Goal: Task Accomplishment & Management: Use online tool/utility

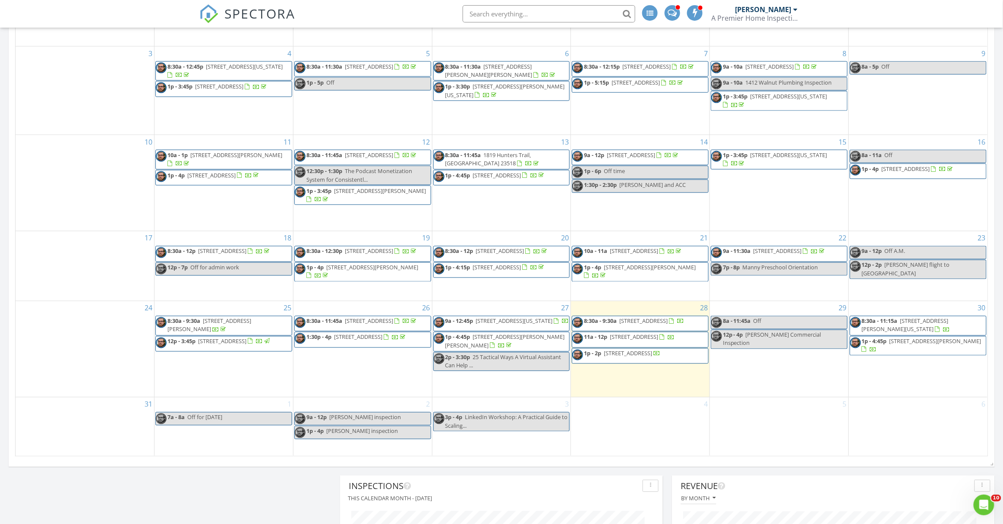
click at [635, 354] on span "7709 S Quay Rd, Suffolk 23437" at bounding box center [628, 354] width 48 height 8
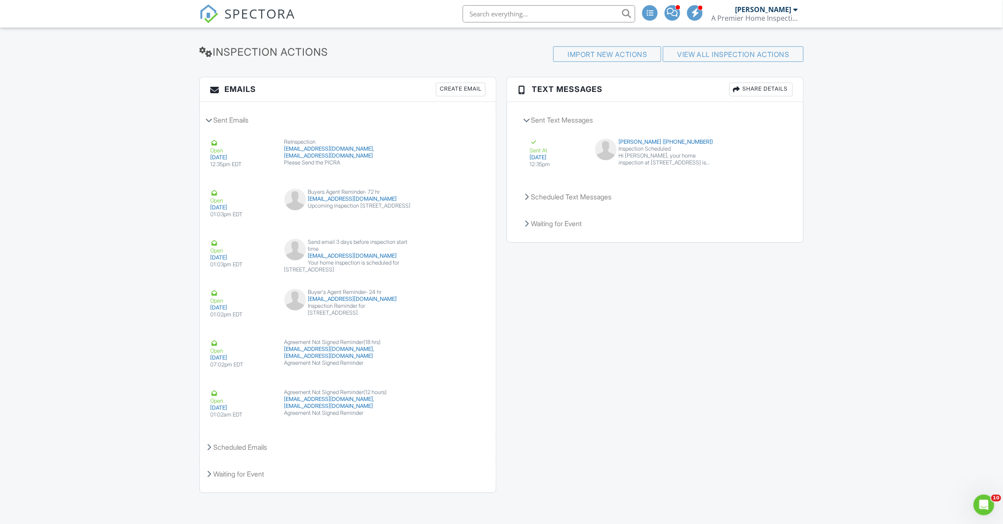
scroll to position [753, 0]
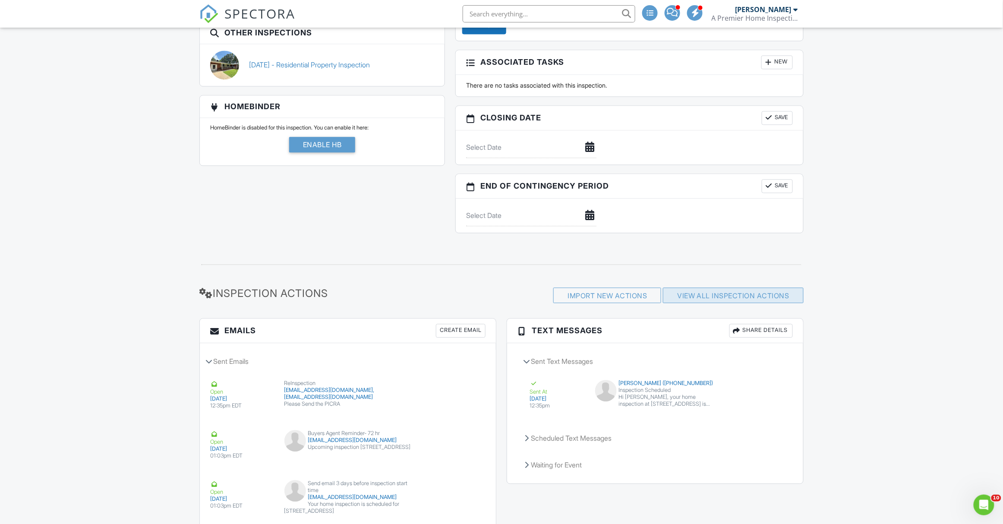
click at [750, 298] on link "View All Inspection Actions" at bounding box center [733, 295] width 112 height 9
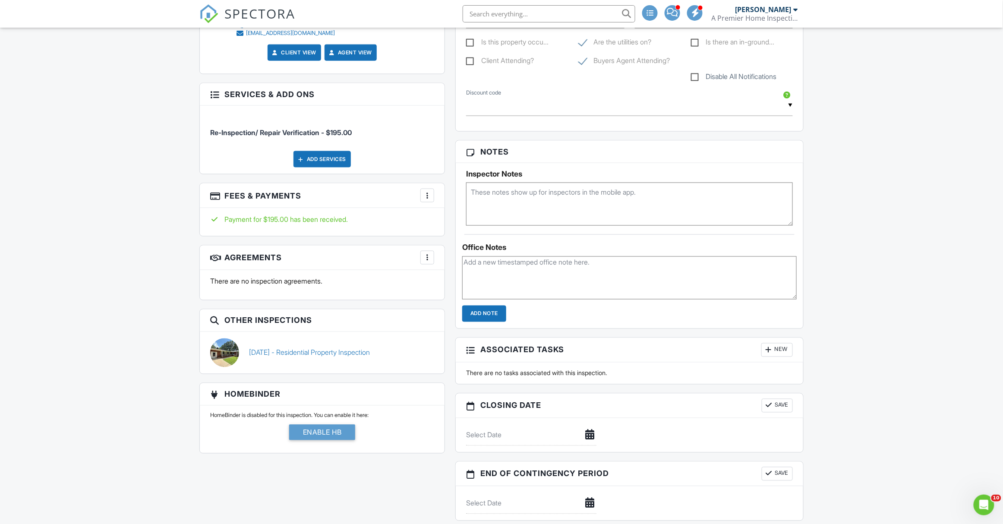
scroll to position [468, 0]
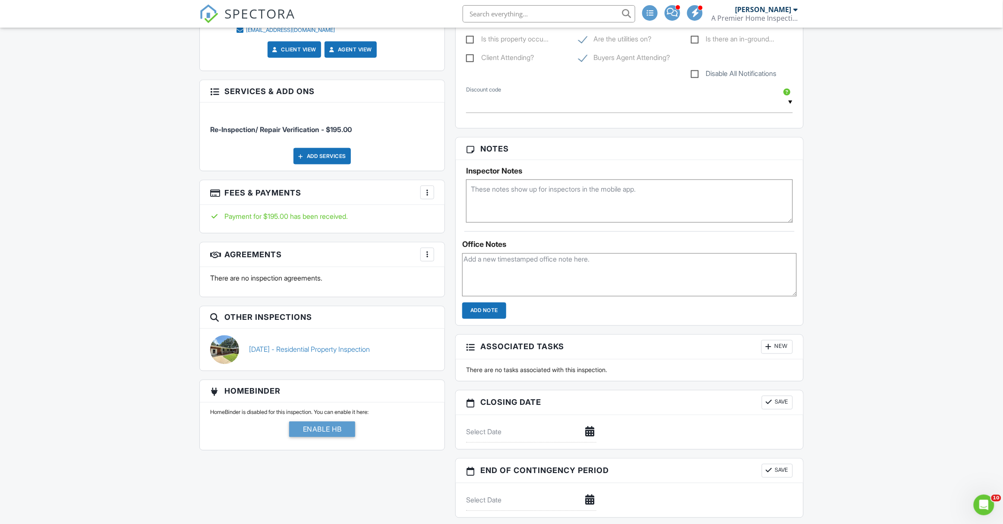
click at [428, 250] on div at bounding box center [427, 254] width 9 height 9
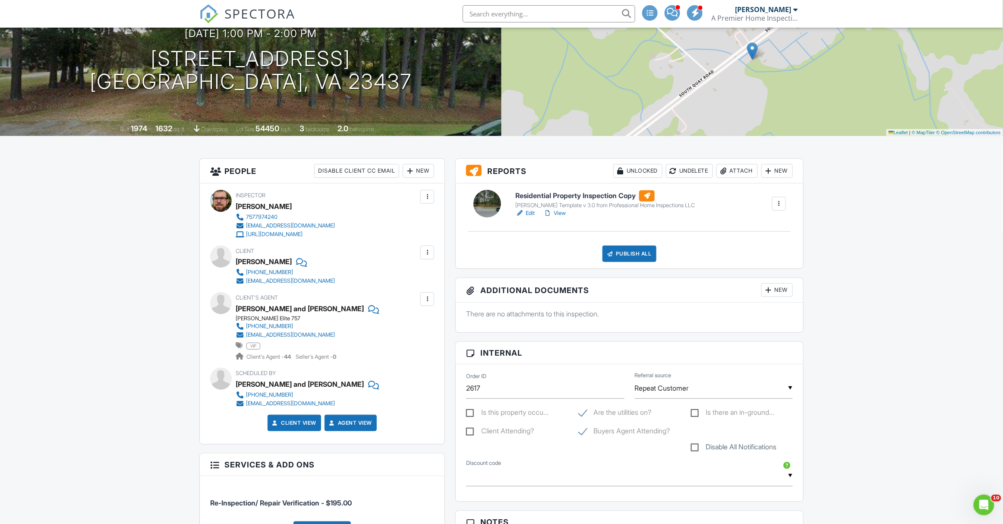
scroll to position [69, 0]
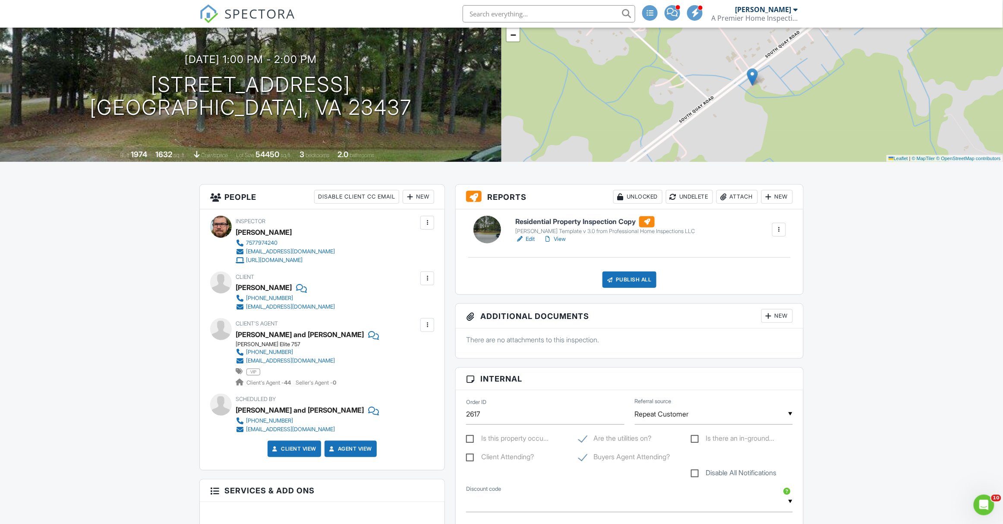
click at [778, 231] on div at bounding box center [779, 229] width 9 height 9
click at [608, 220] on h6 "Residential Property Inspection Copy" at bounding box center [606, 221] width 180 height 11
click at [563, 238] on link "View" at bounding box center [555, 239] width 22 height 9
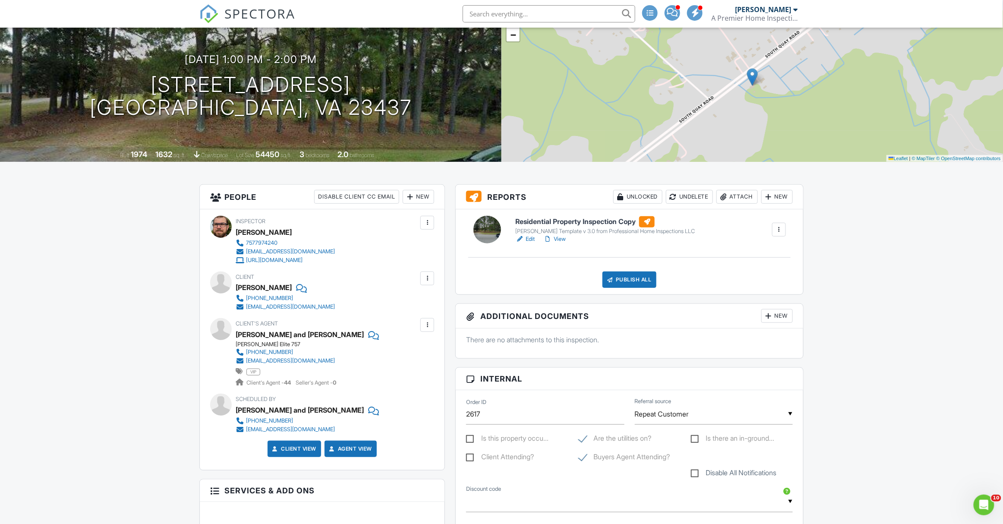
click at [780, 228] on div at bounding box center [779, 229] width 9 height 9
click at [798, 210] on div "Residential Property Inspection Copy KC Bartley Template v 3.0 from Professiona…" at bounding box center [630, 251] width 348 height 85
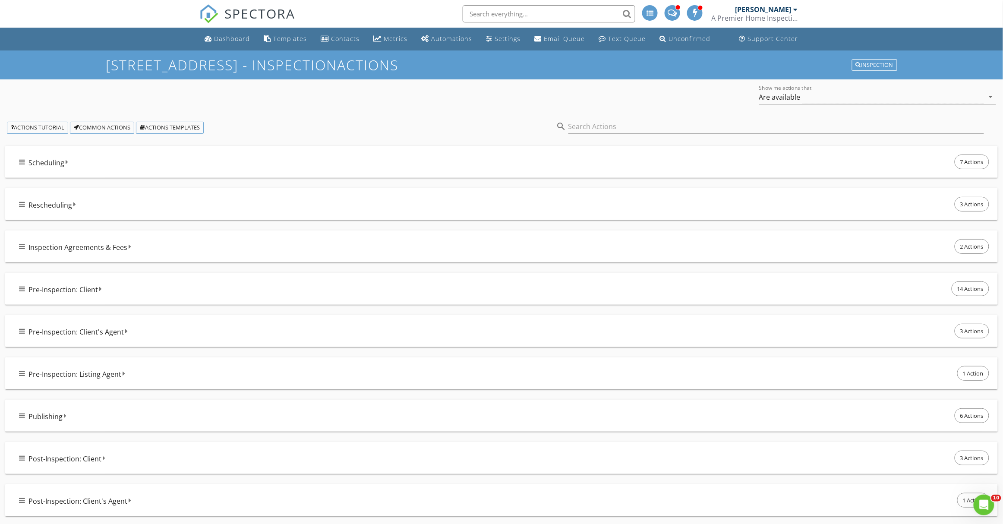
click at [22, 288] on icon at bounding box center [22, 288] width 6 height 7
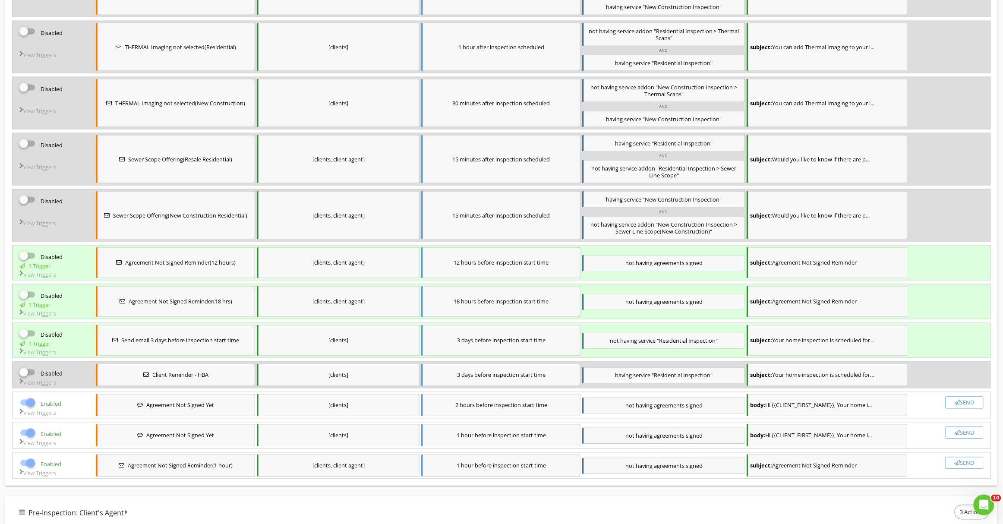
scroll to position [513, 0]
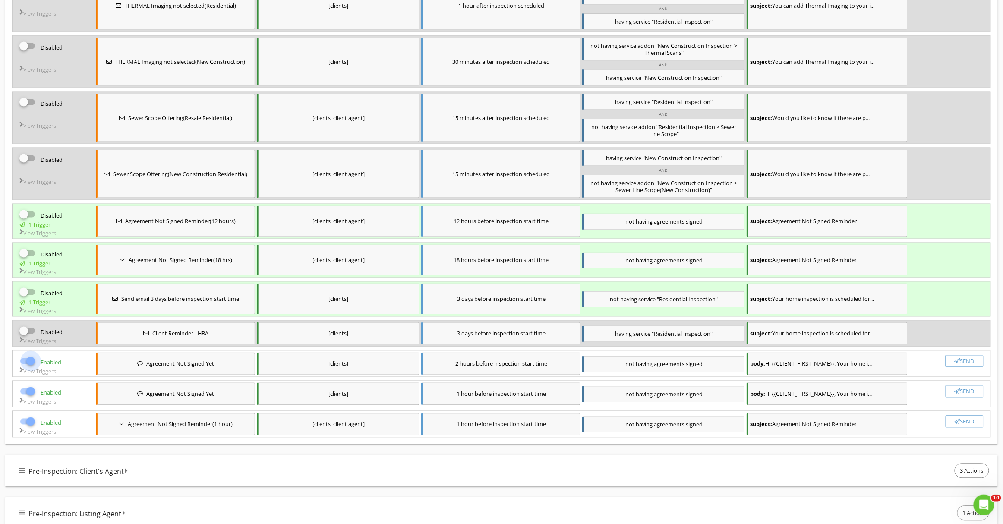
click at [30, 355] on div at bounding box center [30, 361] width 15 height 15
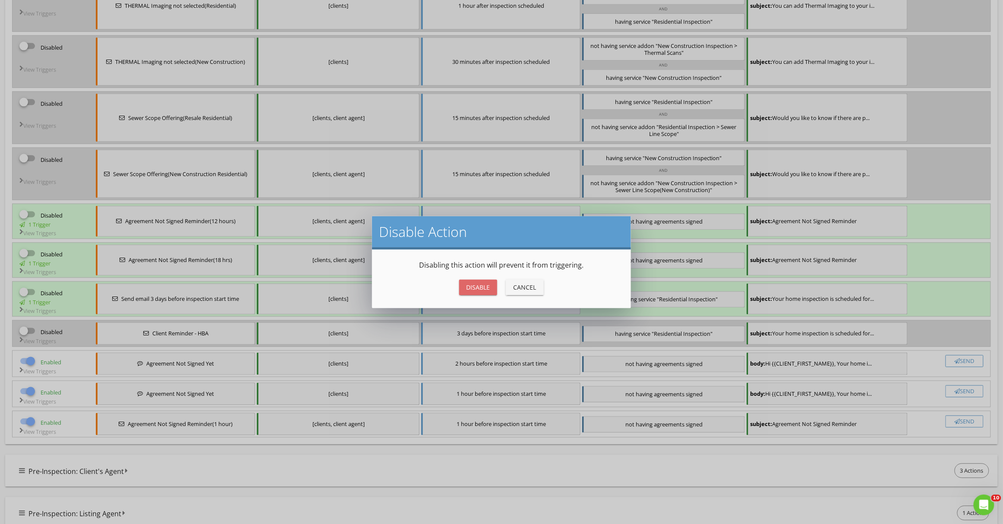
click at [470, 288] on div "Disable" at bounding box center [478, 287] width 24 height 9
checkbox input "false"
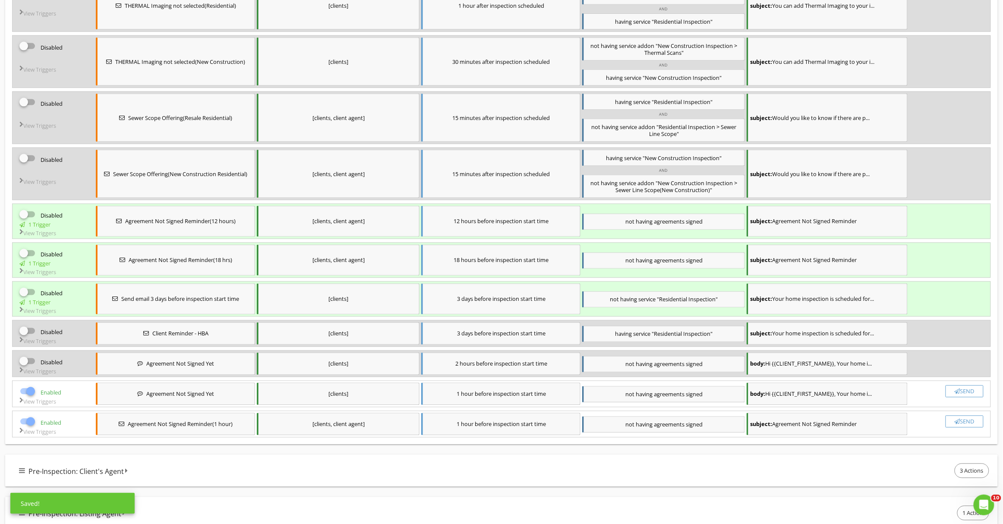
click at [35, 384] on div at bounding box center [30, 391] width 15 height 15
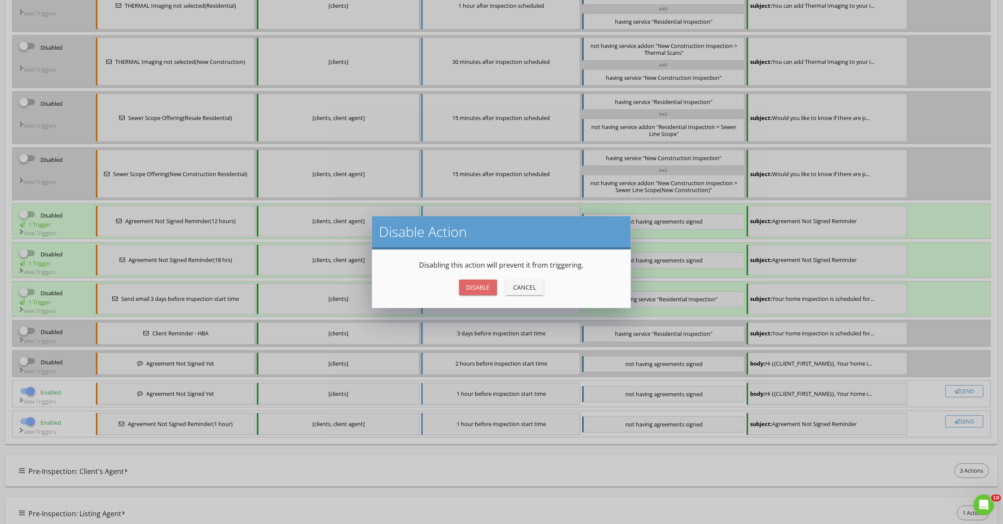
click at [470, 289] on div "Disable" at bounding box center [478, 287] width 24 height 9
checkbox input "false"
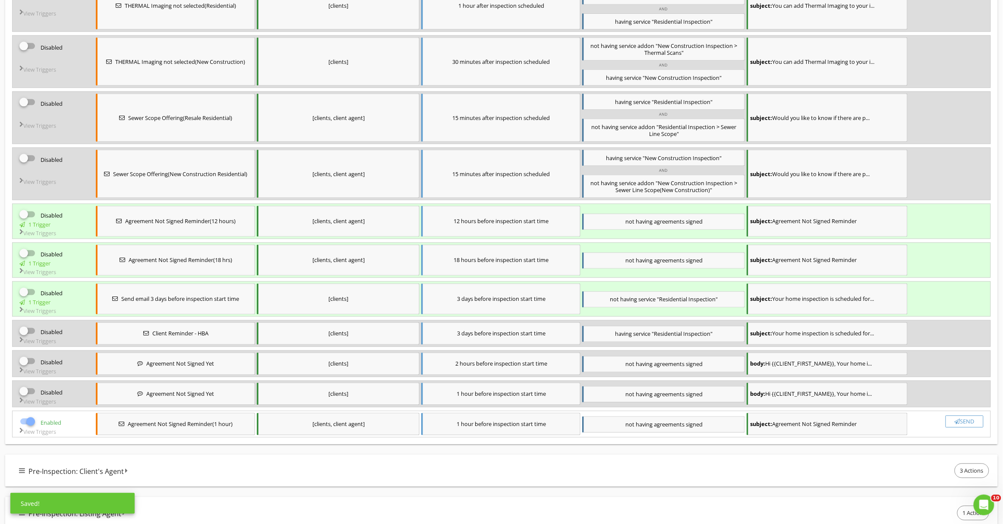
click at [32, 415] on div at bounding box center [30, 422] width 15 height 15
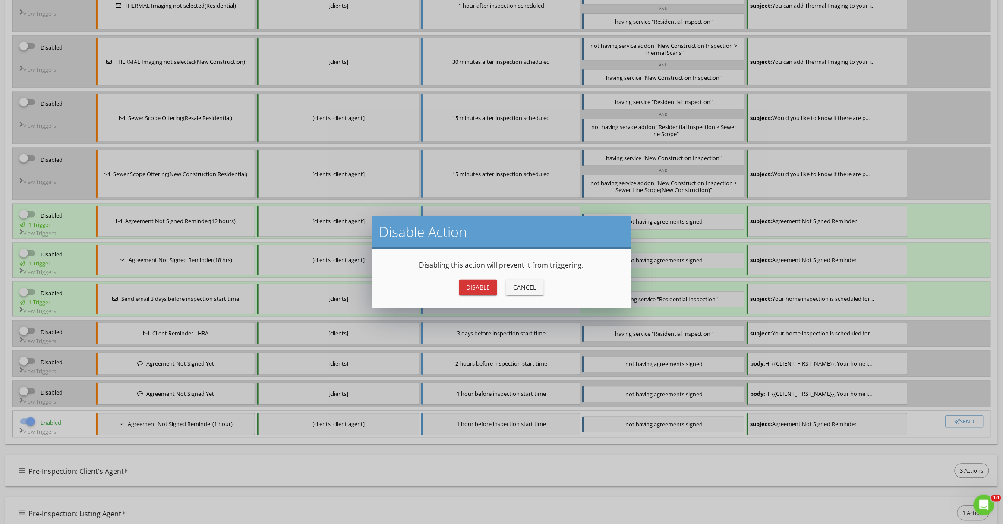
click at [470, 287] on div "Disable" at bounding box center [478, 287] width 24 height 9
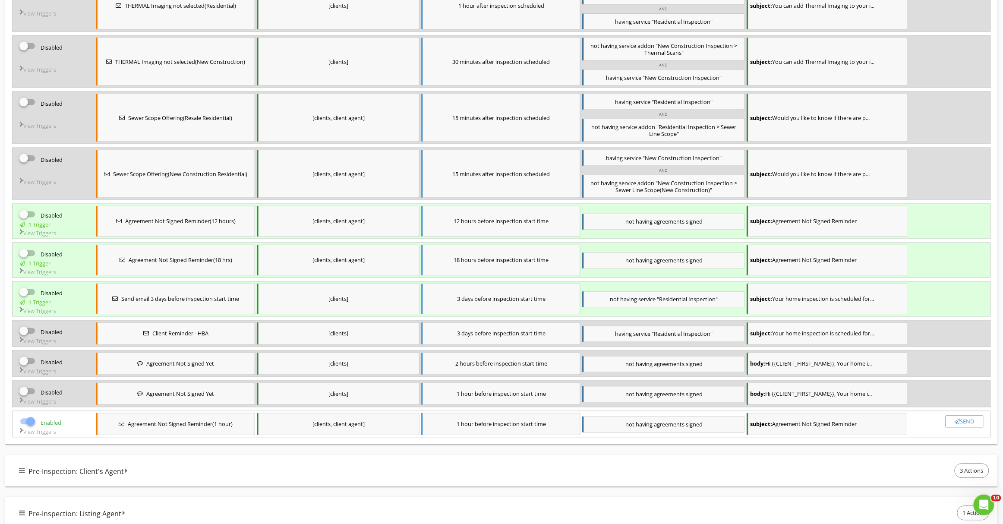
checkbox input "false"
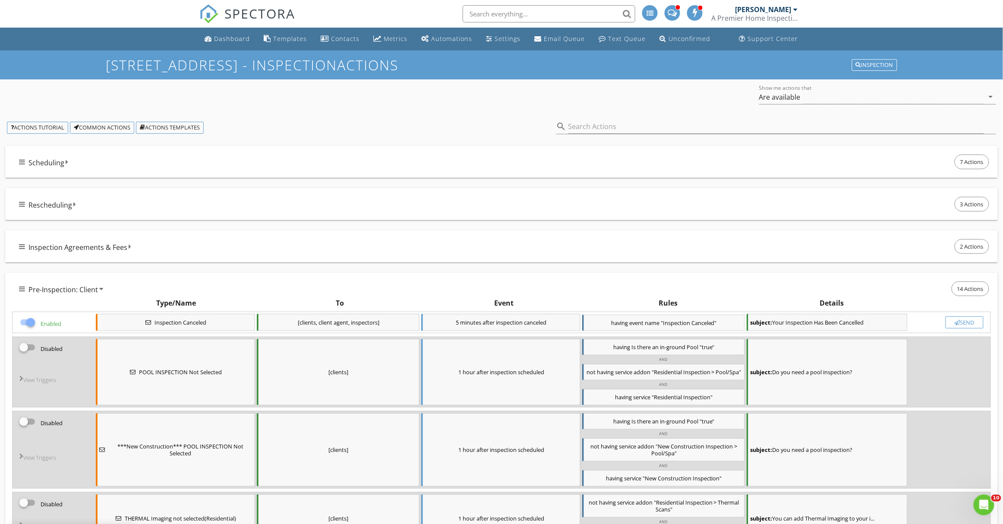
scroll to position [0, 0]
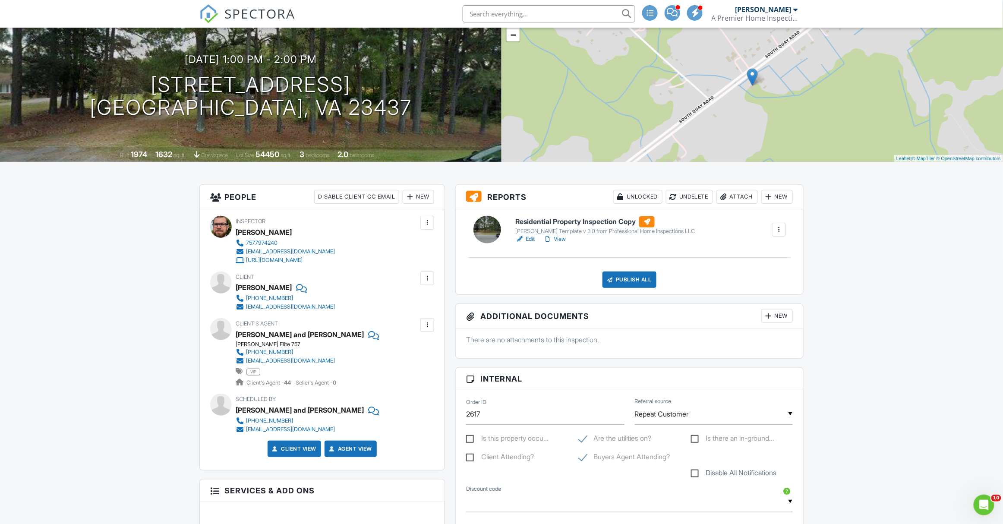
scroll to position [69, 0]
click at [778, 229] on div at bounding box center [779, 230] width 9 height 9
click at [559, 237] on link "View" at bounding box center [555, 239] width 22 height 9
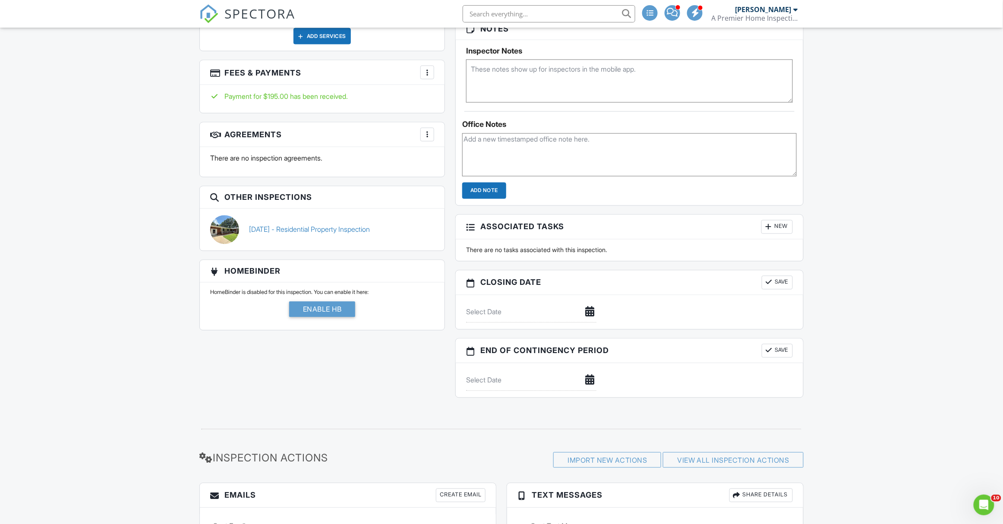
scroll to position [585, 0]
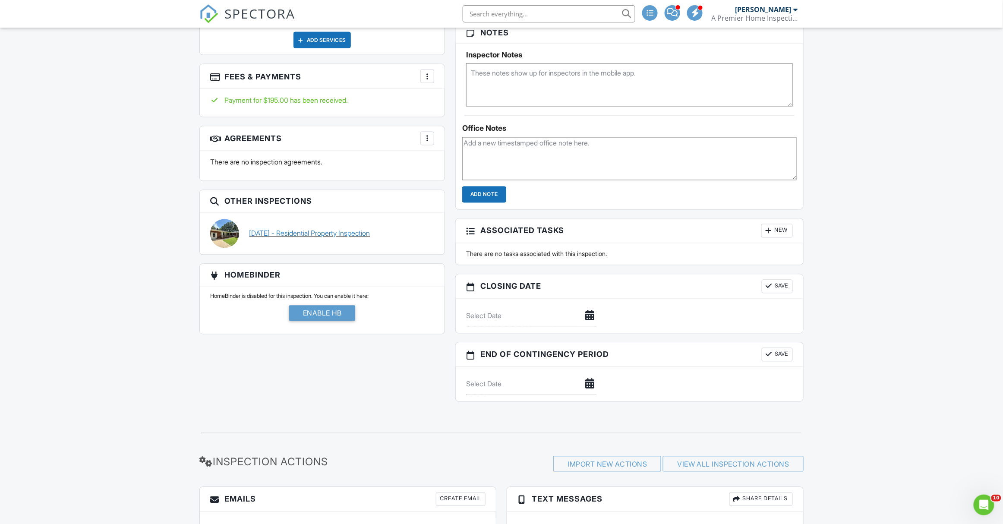
click at [326, 231] on link "07/18/2025 - Residential Property Inspection" at bounding box center [310, 233] width 121 height 9
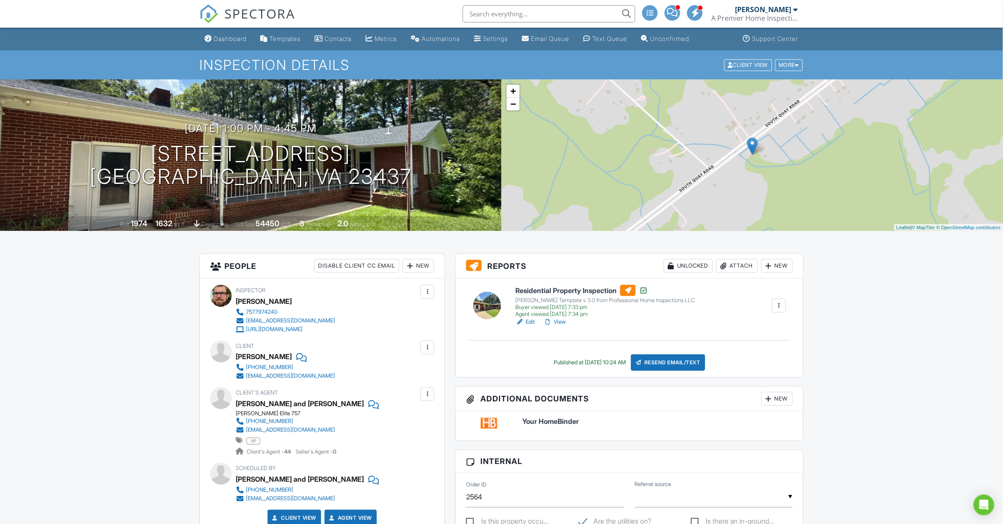
click at [778, 304] on div at bounding box center [779, 305] width 9 height 9
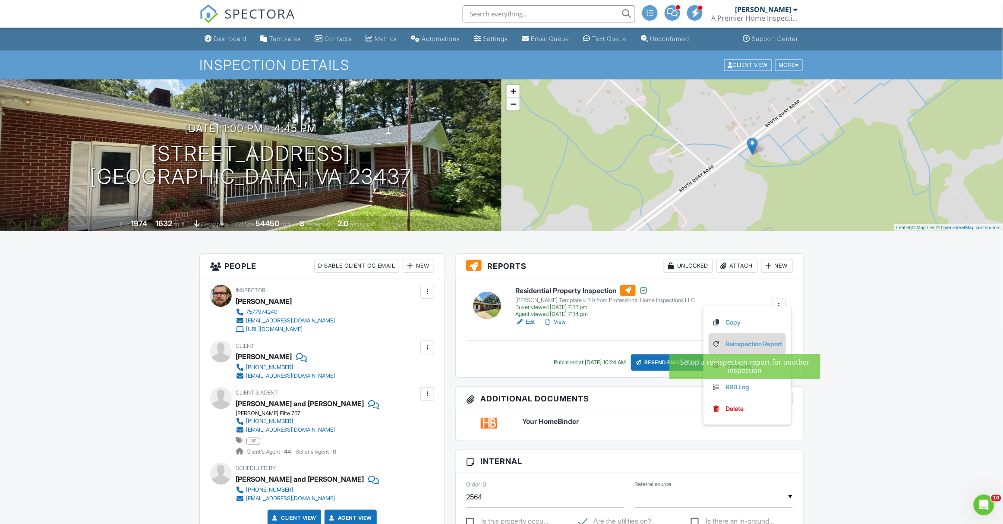
click at [772, 343] on link "Reinspection Report" at bounding box center [747, 343] width 70 height 9
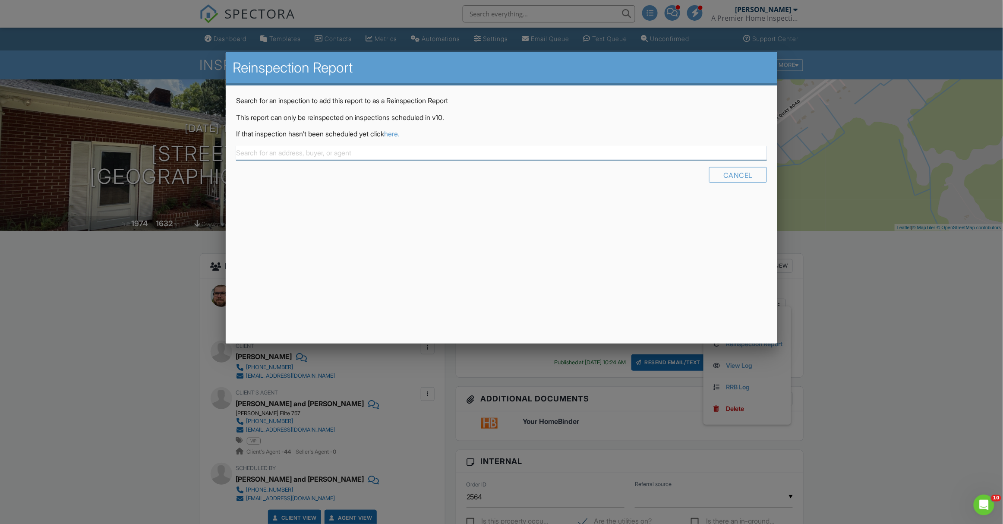
click at [388, 153] on input "text" at bounding box center [501, 153] width 531 height 14
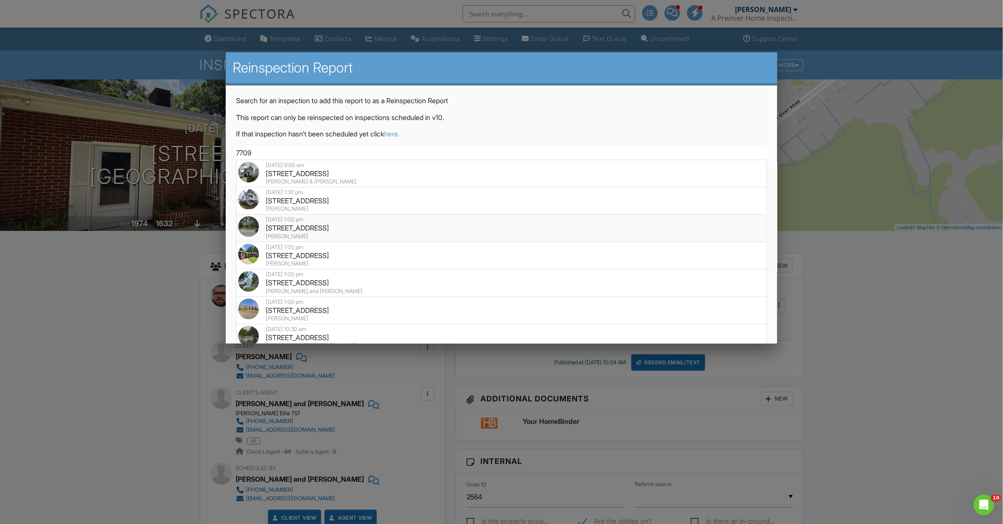
click at [291, 225] on div "7709 S Quay Rd, Suffolk, VA 23437" at bounding box center [501, 227] width 527 height 9
type input "7709 S Quay Rd, Suffolk, VA 23437"
